Goal: Transaction & Acquisition: Book appointment/travel/reservation

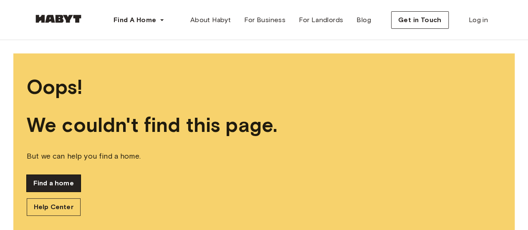
click at [58, 180] on link "Find a home" at bounding box center [54, 183] width 54 height 17
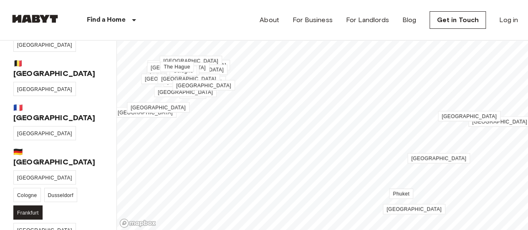
scroll to position [41, 0]
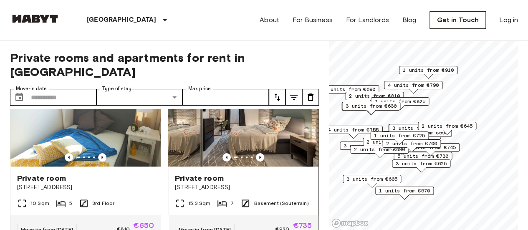
scroll to position [49, 0]
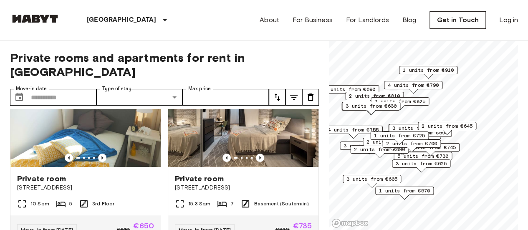
click at [411, 134] on span "1 units from €725" at bounding box center [399, 136] width 51 height 8
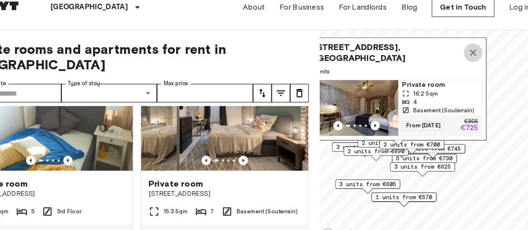
click at [462, 56] on icon "Map marker" at bounding box center [467, 61] width 10 height 10
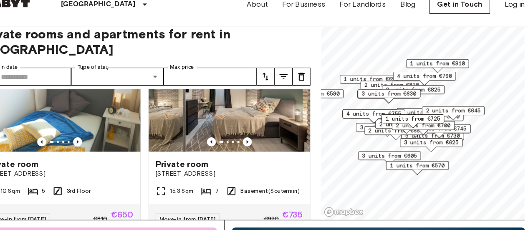
scroll to position [16, 0]
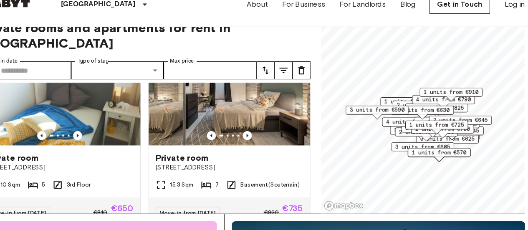
scroll to position [16, 0]
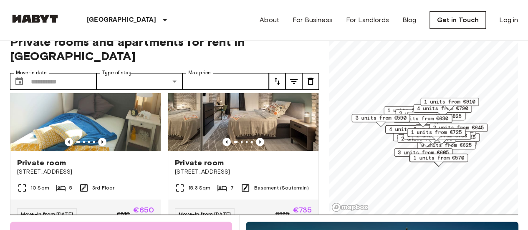
click at [400, 145] on div "2 units from €690" at bounding box center [427, 140] width 58 height 13
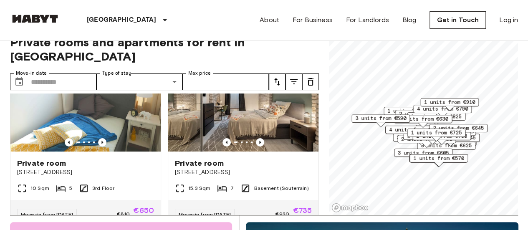
click at [379, 123] on div "Map marker" at bounding box center [380, 124] width 9 height 5
click at [393, 131] on span "4 units from €755" at bounding box center [414, 130] width 51 height 8
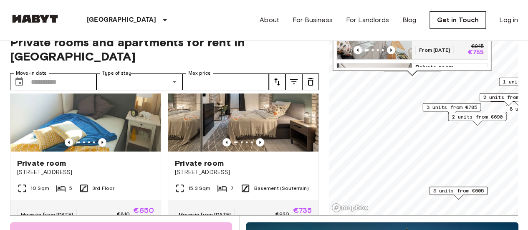
click at [432, 106] on span "3 units from €785" at bounding box center [451, 108] width 51 height 8
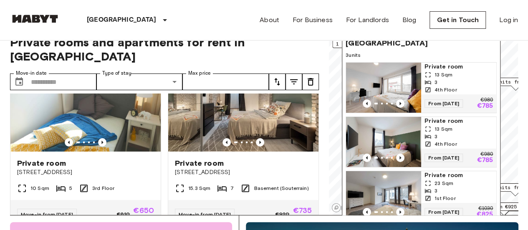
drag, startPoint x: 474, startPoint y: 56, endPoint x: 436, endPoint y: 171, distance: 121.1
click at [436, 180] on span "23 Sqm" at bounding box center [444, 184] width 19 height 8
click at [439, 187] on div "3" at bounding box center [459, 191] width 68 height 8
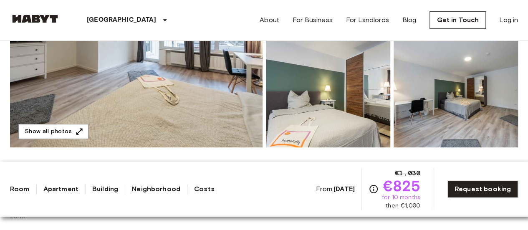
scroll to position [209, 0]
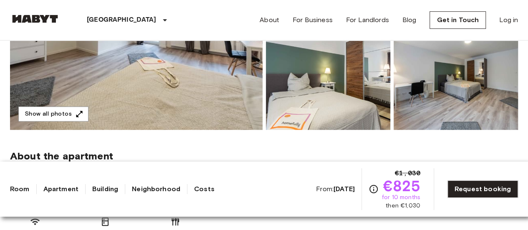
click at [179, 96] on img at bounding box center [136, 19] width 253 height 222
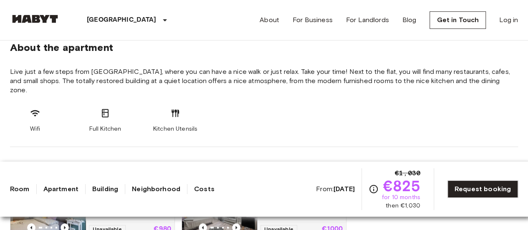
scroll to position [318, 0]
drag, startPoint x: 90, startPoint y: 69, endPoint x: 138, endPoint y: 74, distance: 48.6
click at [138, 74] on span "Live just a few steps from [GEOGRAPHIC_DATA], where you can have a nice walk or…" at bounding box center [264, 81] width 508 height 28
copy span "[GEOGRAPHIC_DATA]"
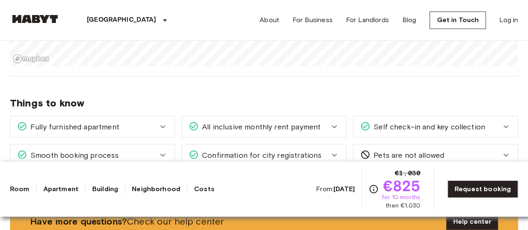
scroll to position [736, 0]
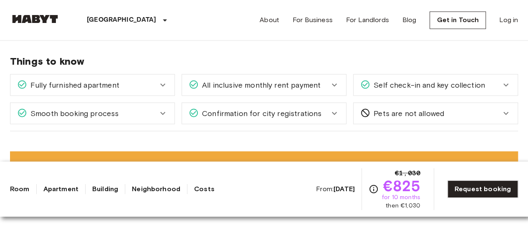
click at [163, 80] on icon at bounding box center [163, 85] width 10 height 10
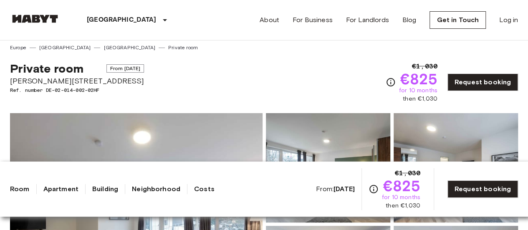
scroll to position [0, 0]
